Goal: Task Accomplishment & Management: Use online tool/utility

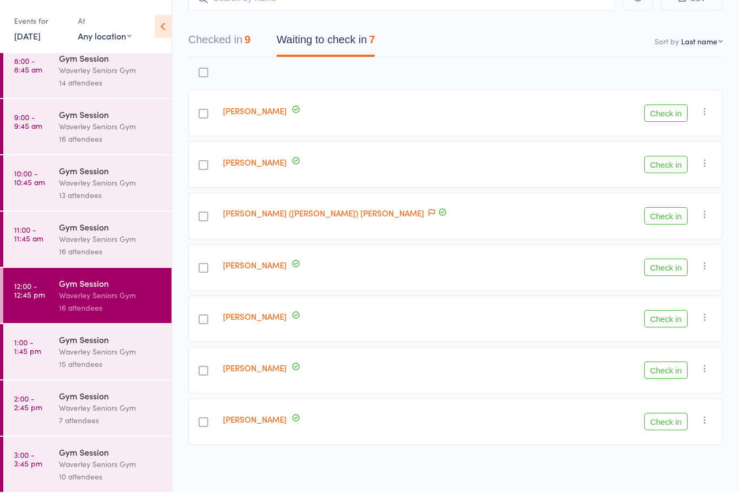
scroll to position [76, 0]
click at [86, 465] on div "Waverley Seniors Gym" at bounding box center [110, 463] width 103 height 12
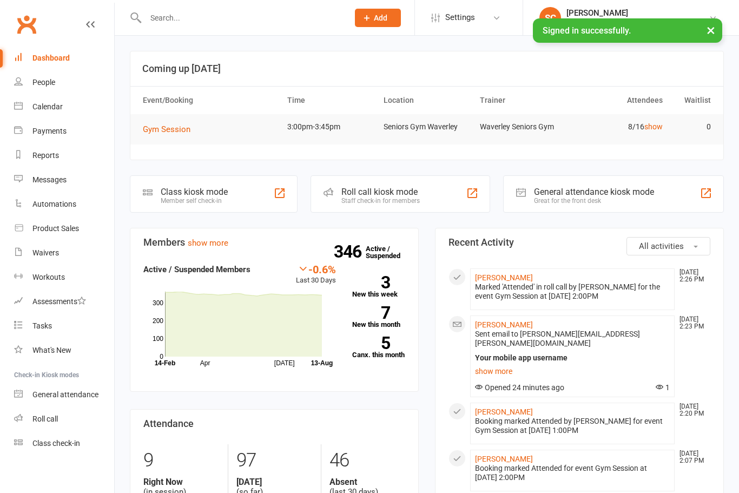
click at [56, 422] on div "Roll call" at bounding box center [44, 418] width 25 height 9
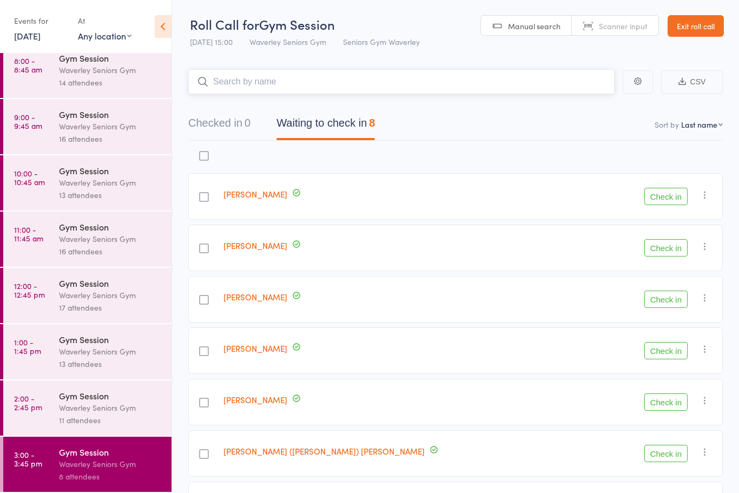
scroll to position [76, 0]
click at [168, 27] on icon at bounding box center [163, 26] width 17 height 23
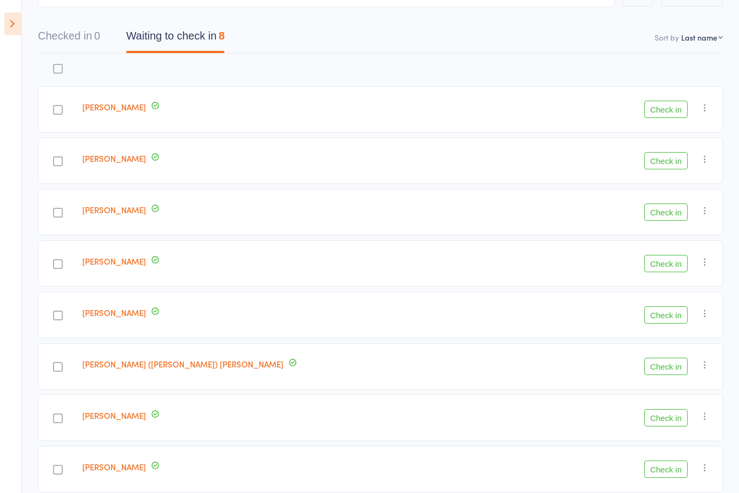
scroll to position [100, 0]
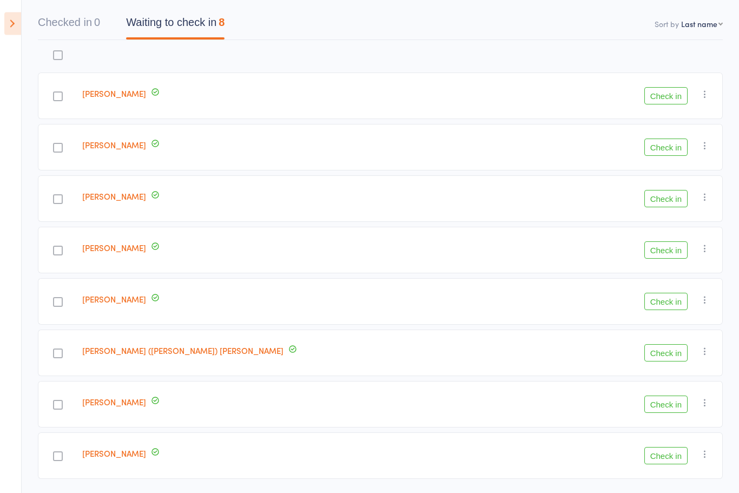
click at [657, 471] on div "Check in Check in Send message Add Note Add Task Add Flag Remove Mark absent" at bounding box center [635, 456] width 174 height 46
click at [570, 478] on div "Check in Check in Send message Add Note Add Task Add Flag Remove Mark absent" at bounding box center [635, 456] width 174 height 46
click at [700, 461] on button "button" at bounding box center [704, 454] width 13 height 13
click at [548, 447] on div "Check in Check in Send message Add Note Add Task Add Flag Remove Mark absent" at bounding box center [635, 455] width 174 height 46
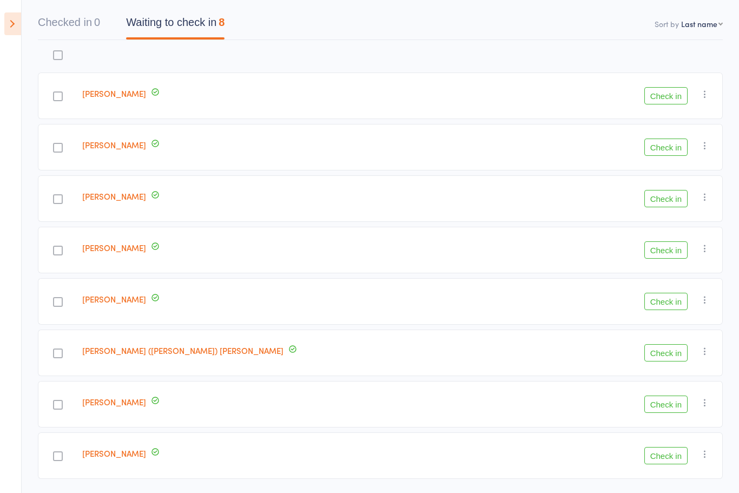
scroll to position [100, 0]
click at [160, 452] on icon at bounding box center [155, 452] width 10 height 10
click at [654, 456] on button "Check in" at bounding box center [665, 455] width 43 height 17
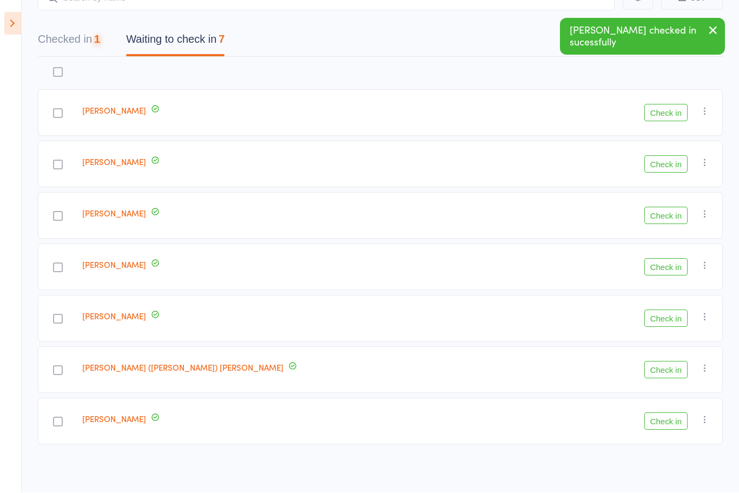
scroll to position [49, 0]
